Goal: Information Seeking & Learning: Compare options

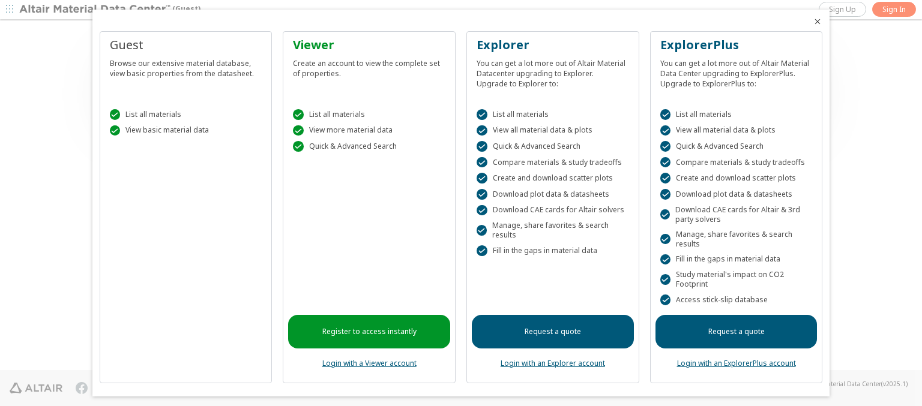
click at [812, 22] on icon "Close" at bounding box center [817, 22] width 10 height 10
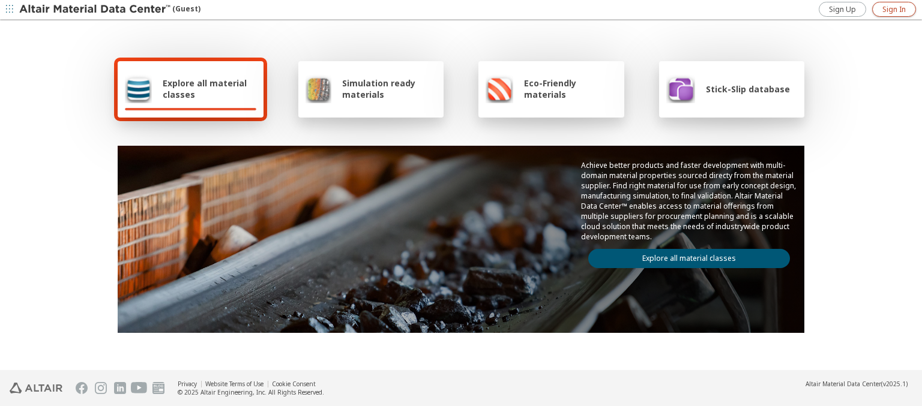
click at [893, 9] on span "Sign In" at bounding box center [893, 10] width 23 height 10
click at [95, 10] on img at bounding box center [95, 10] width 153 height 12
click at [205, 89] on span "Explore all material classes" at bounding box center [210, 88] width 94 height 23
click at [684, 256] on link "Explore all material classes" at bounding box center [689, 258] width 202 height 19
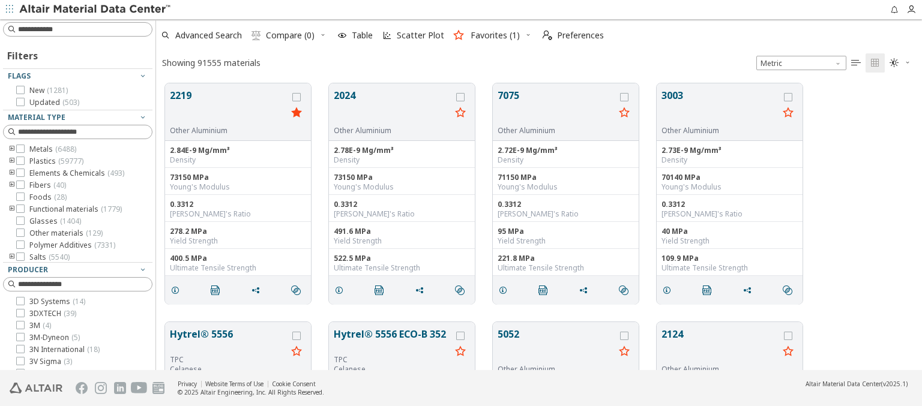
scroll to position [287, 756]
click at [298, 97] on icon "grid" at bounding box center [296, 97] width 8 height 8
click at [461, 97] on icon "grid" at bounding box center [460, 97] width 8 height 8
click at [290, 35] on span "Compare (2)" at bounding box center [290, 35] width 49 height 8
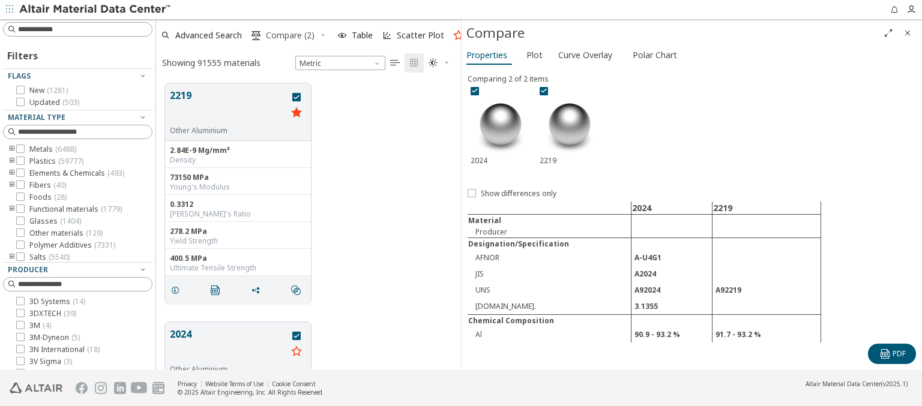
scroll to position [287, 295]
click at [584, 55] on span "Curve Overlay" at bounding box center [585, 55] width 54 height 19
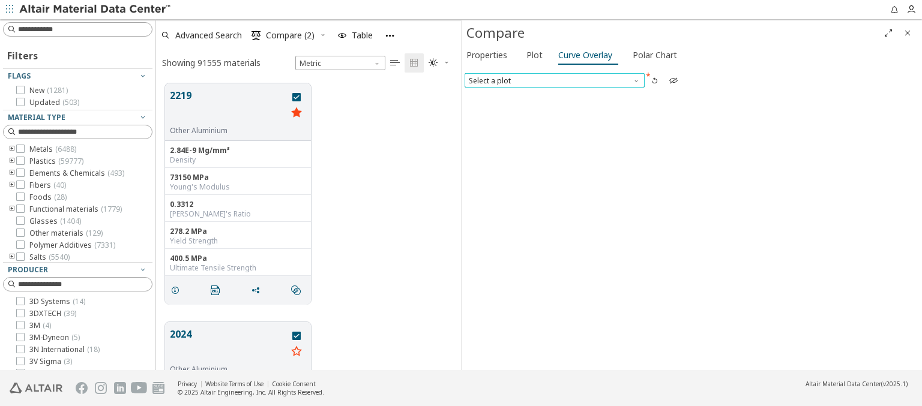
click at [554, 80] on span "Select a plot" at bounding box center [554, 80] width 180 height 14
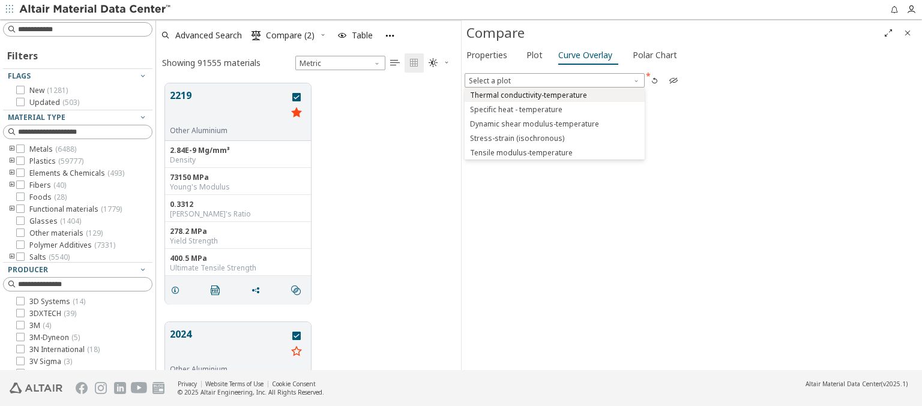
click at [554, 94] on span "Thermal conductivity-temperature" at bounding box center [528, 96] width 117 height 10
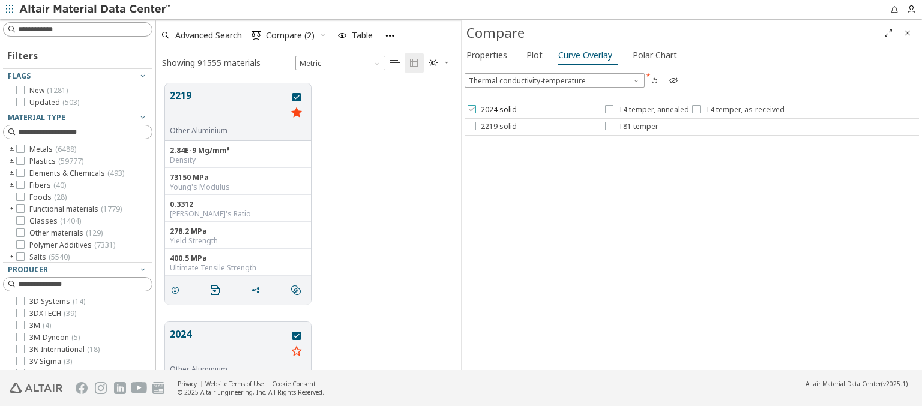
click at [491, 110] on span "2024 solid" at bounding box center [499, 110] width 36 height 10
click at [646, 110] on span "T4 temper, annealed" at bounding box center [653, 110] width 71 height 10
click at [735, 110] on span "T4 temper, as-received" at bounding box center [744, 110] width 79 height 10
click at [491, 126] on span "2219 solid" at bounding box center [499, 127] width 36 height 10
click at [631, 126] on span "T81 temper" at bounding box center [638, 127] width 40 height 10
